Goal: Transaction & Acquisition: Book appointment/travel/reservation

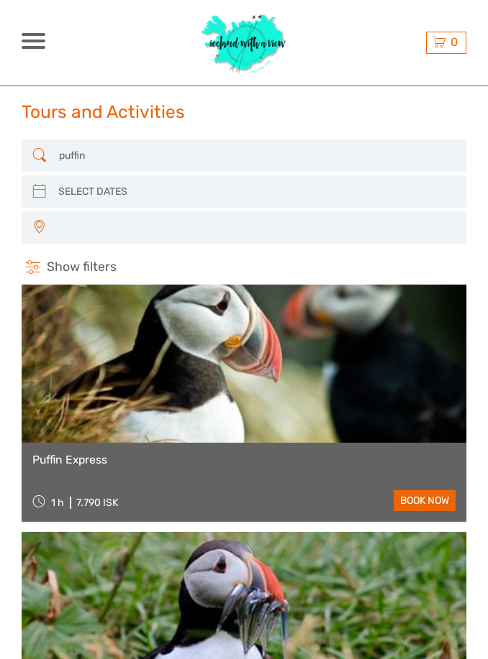
select select
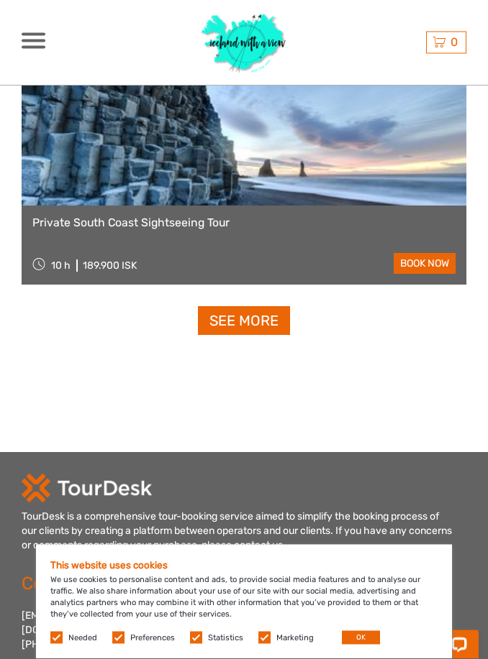
scroll to position [4455, 0]
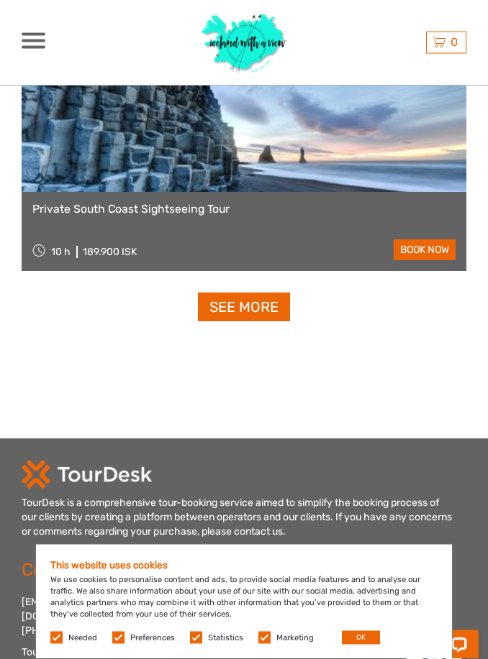
click at [378, 514] on div "TourDesk is a comprehensive tour-booking service aimed to simplify the booking …" at bounding box center [237, 518] width 431 height 43
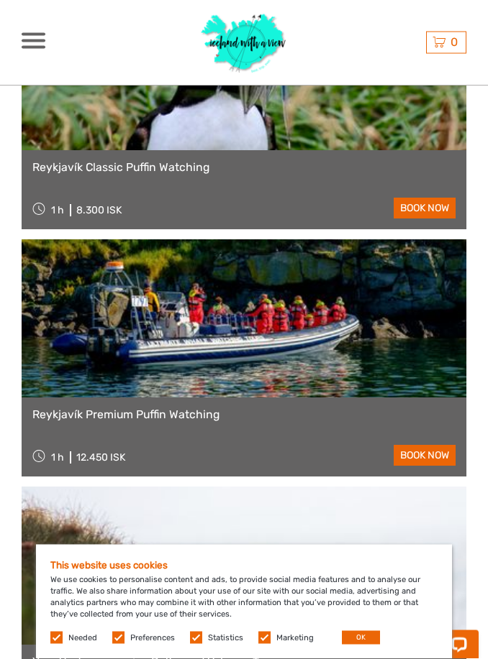
scroll to position [0, 0]
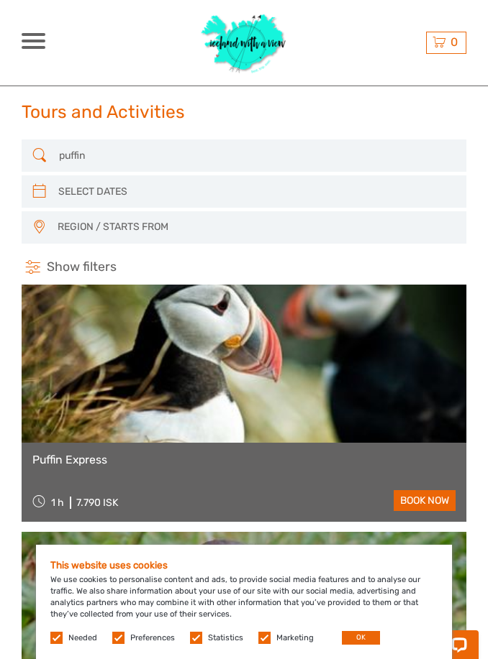
click at [268, 228] on span "REGION / STARTS FROM" at bounding box center [255, 227] width 408 height 23
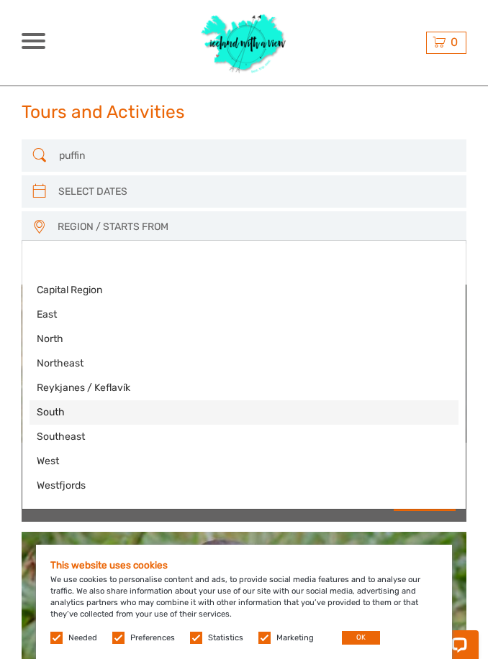
click at [64, 420] on span "South" at bounding box center [232, 413] width 390 height 14
select select "South"
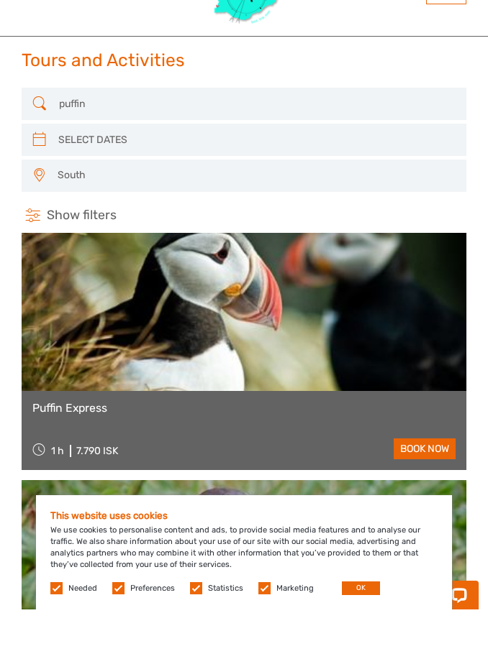
scroll to position [52, 0]
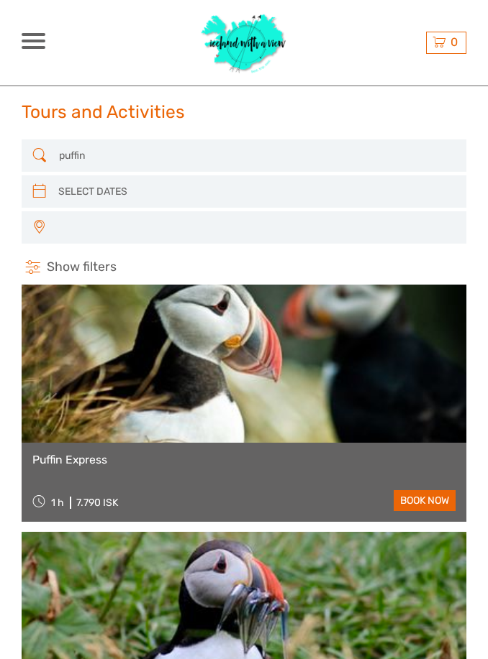
select select
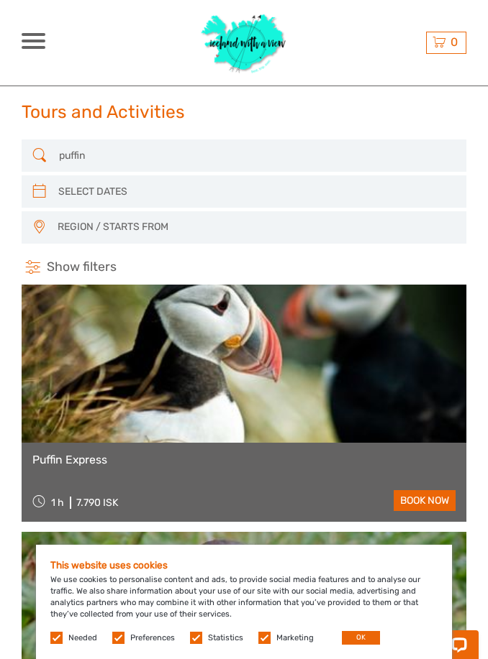
click at [175, 224] on span "REGION / STARTS FROM" at bounding box center [255, 227] width 408 height 23
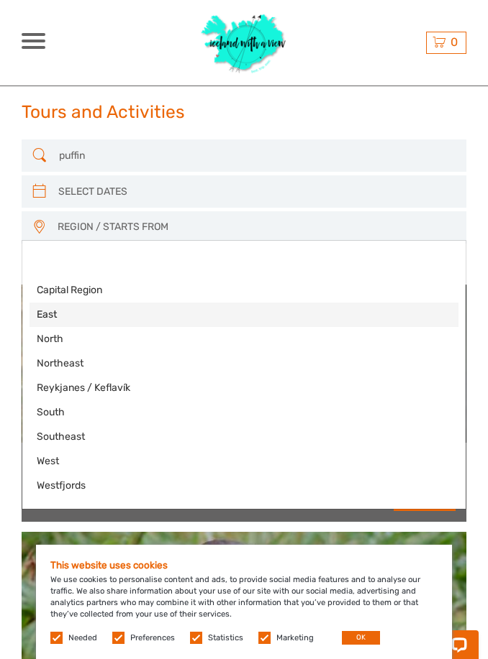
click at [50, 312] on span "East" at bounding box center [232, 315] width 390 height 14
select select "East"
